Goal: Communication & Community: Share content

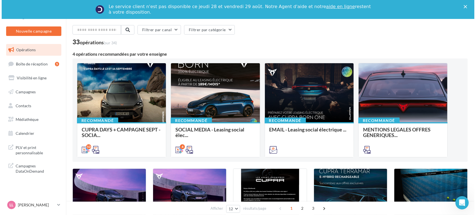
scroll to position [31, 0]
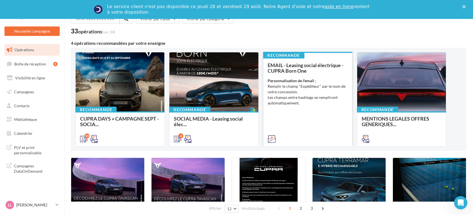
click at [313, 119] on div "EMAIL - Leasing social électrique - CUPRA Born One Personnalisation de l'email …" at bounding box center [308, 101] width 80 height 79
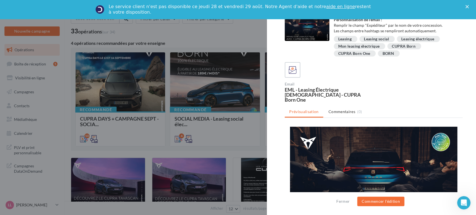
scroll to position [0, 0]
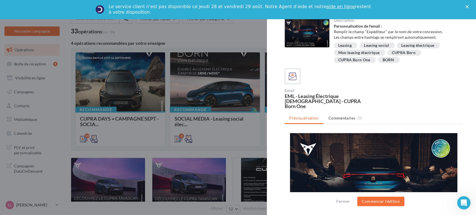
click at [237, 142] on div at bounding box center [238, 107] width 476 height 215
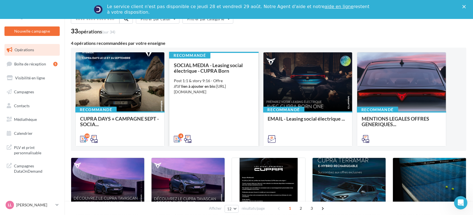
click at [205, 131] on div "4" at bounding box center [213, 139] width 89 height 16
click at [223, 110] on div "SOCIAL MEDIA - Leasing social électrique - CUPRA Born Post 1:1 & story 9:16 - O…" at bounding box center [214, 101] width 80 height 79
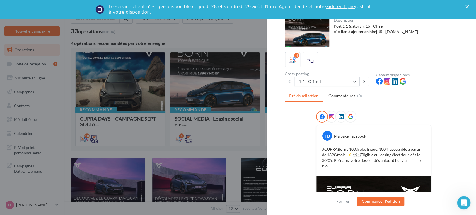
click at [352, 78] on button "1:1 - Offre 1" at bounding box center [326, 81] width 65 height 9
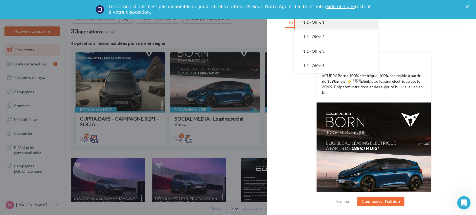
scroll to position [32, 0]
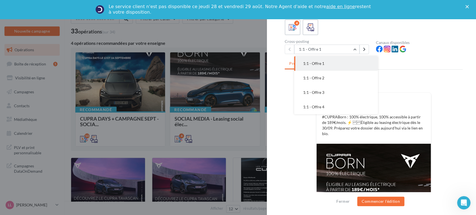
click at [291, 124] on div "FB Ma page Facebook #CUPRABorn : 100% électrique, 100% accessible à partir de 1…" at bounding box center [374, 172] width 178 height 187
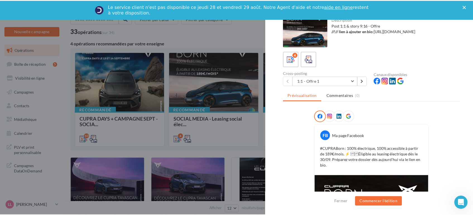
scroll to position [0, 0]
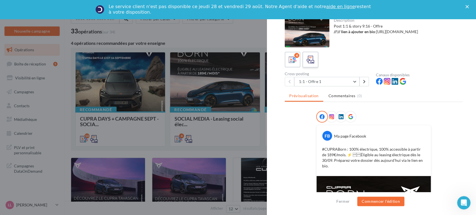
click at [308, 65] on label at bounding box center [310, 60] width 16 height 16
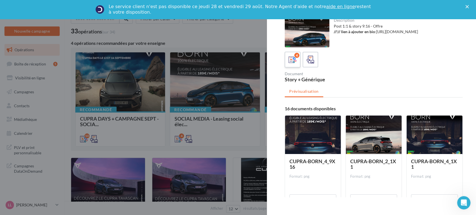
click at [288, 57] on div "4" at bounding box center [292, 60] width 10 height 10
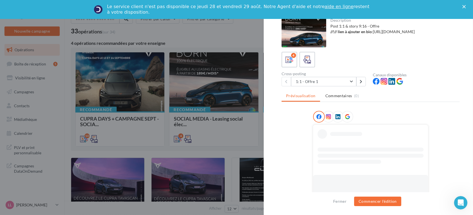
click at [237, 146] on div at bounding box center [236, 107] width 473 height 215
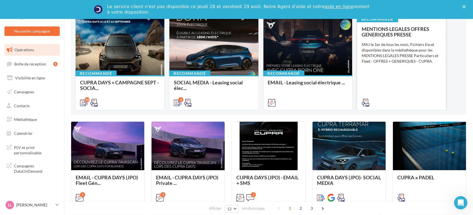
scroll to position [124, 0]
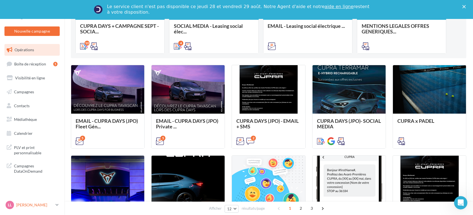
click at [33, 205] on p "[PERSON_NAME]" at bounding box center [34, 205] width 37 height 6
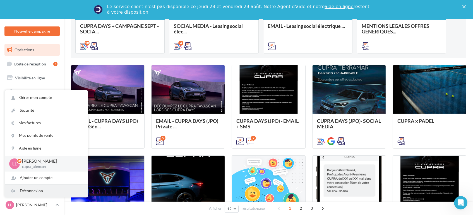
click at [23, 196] on div "Déconnexion" at bounding box center [46, 191] width 83 height 13
